Goal: Task Accomplishment & Management: Manage account settings

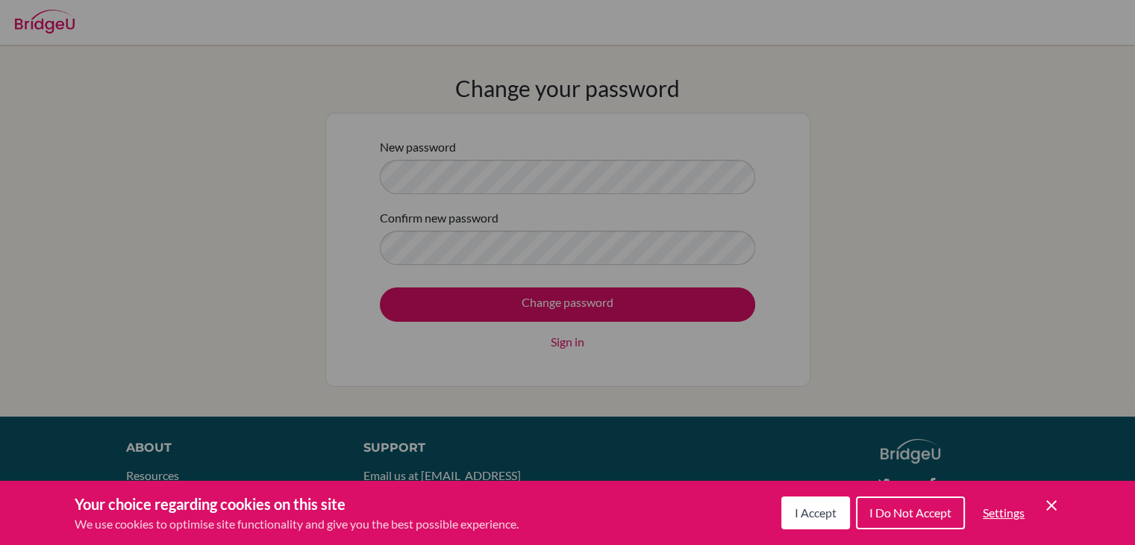
click at [832, 514] on span "I Accept" at bounding box center [816, 512] width 42 height 14
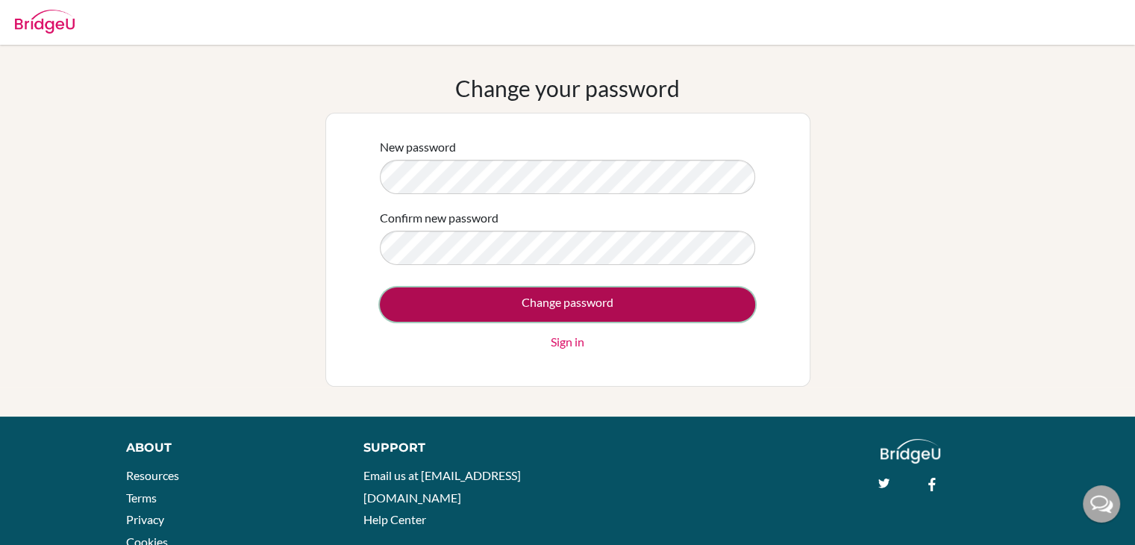
click at [688, 316] on input "Change password" at bounding box center [567, 304] width 375 height 34
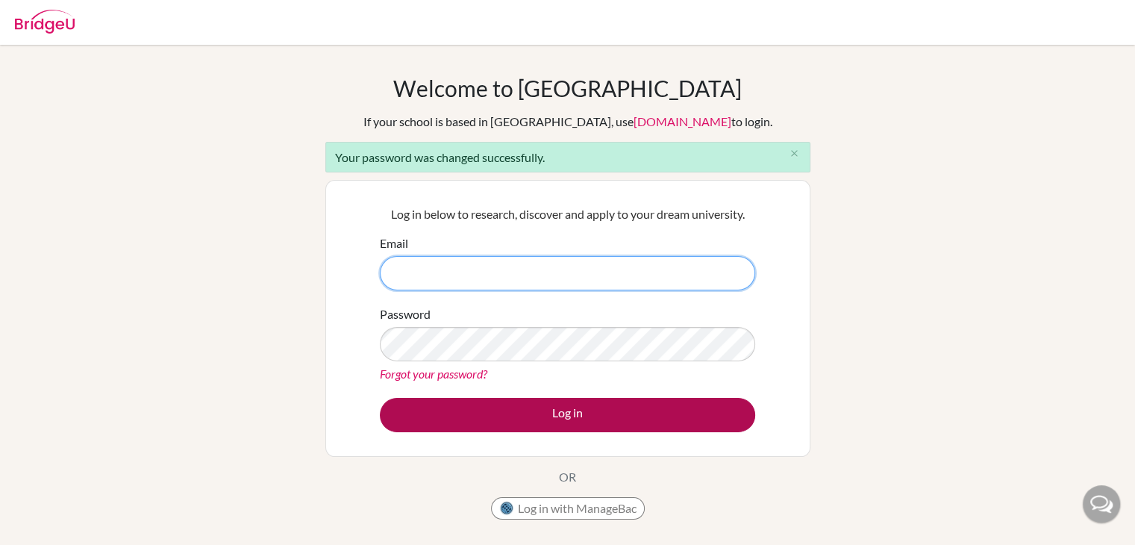
type input "[EMAIL_ADDRESS][DOMAIN_NAME]"
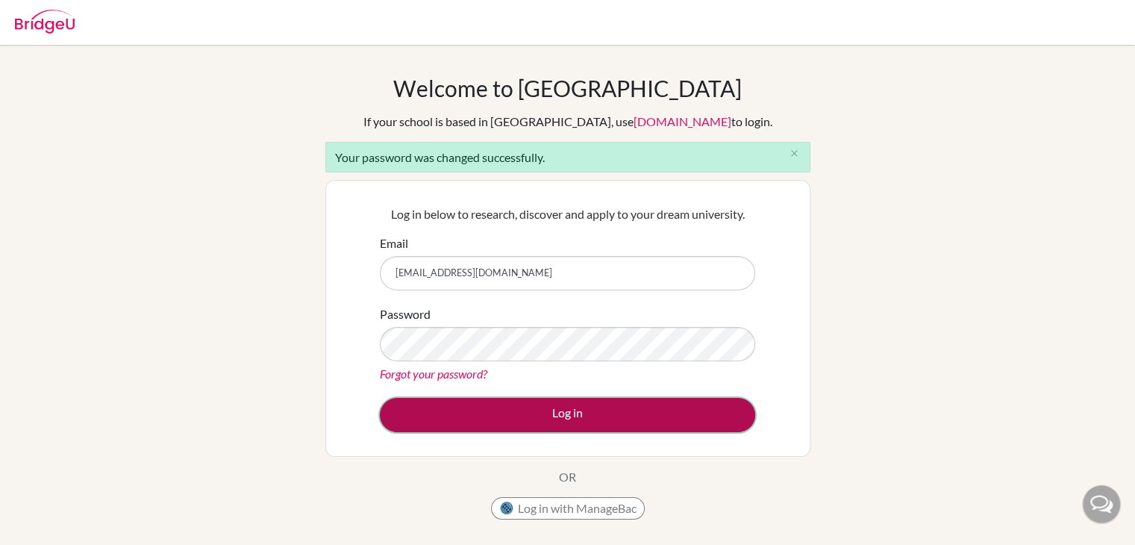
click at [649, 407] on button "Log in" at bounding box center [567, 415] width 375 height 34
